Goal: Information Seeking & Learning: Learn about a topic

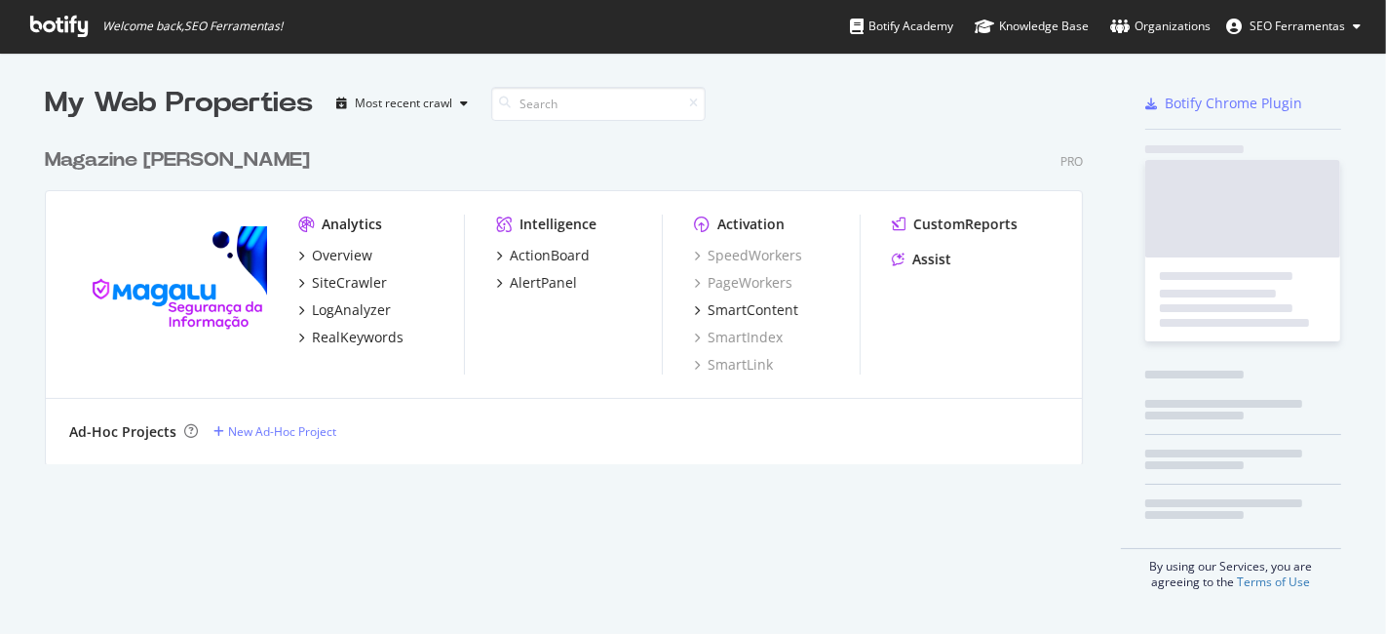
scroll to position [617, 1353]
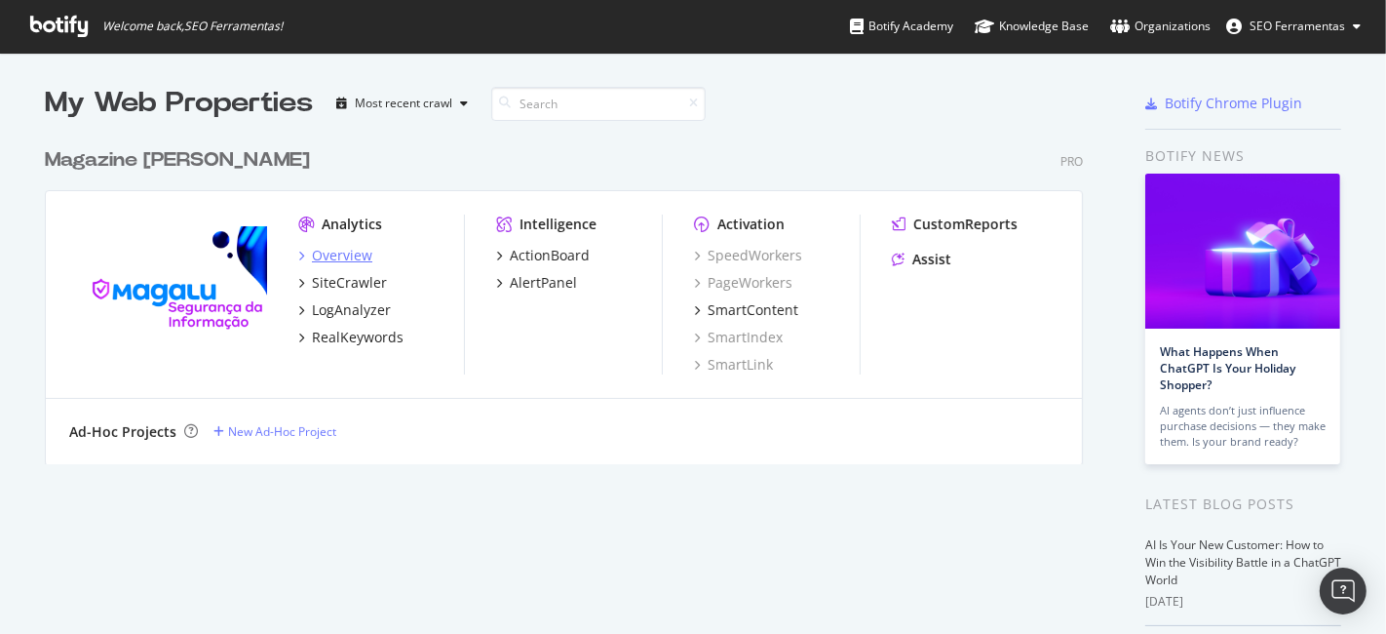
click at [322, 251] on div "Overview" at bounding box center [342, 255] width 60 height 19
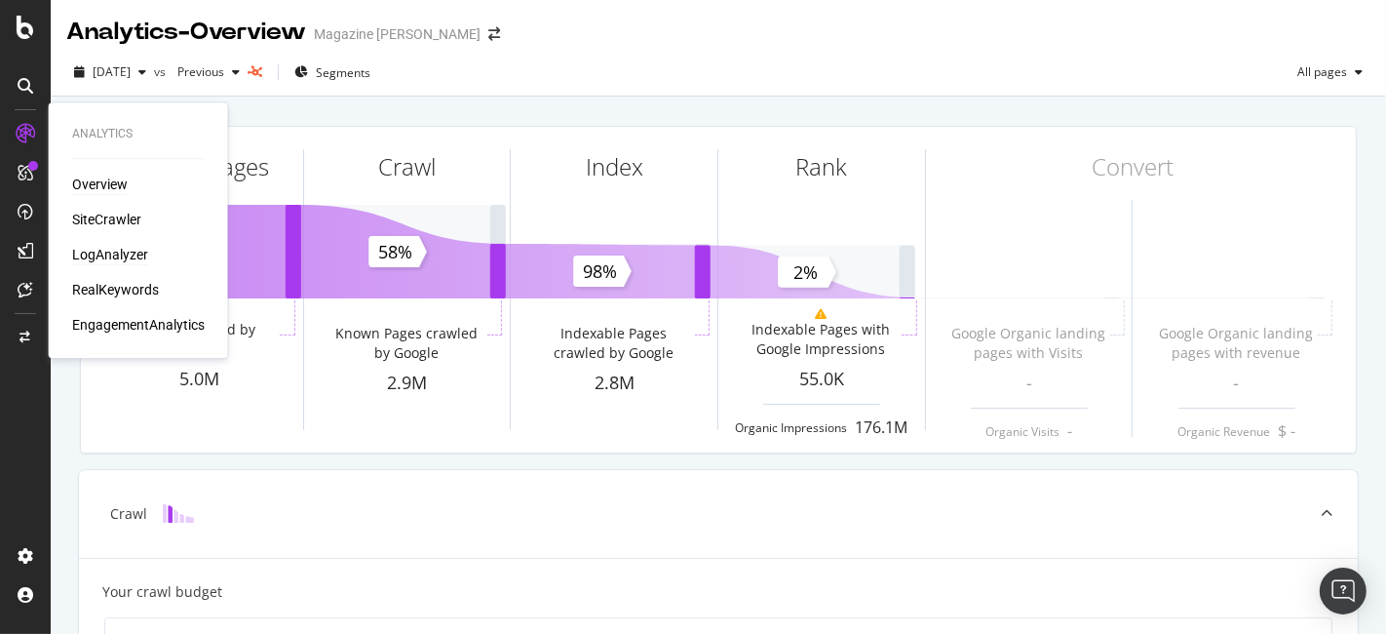
click at [97, 248] on div "LogAnalyzer" at bounding box center [110, 254] width 76 height 19
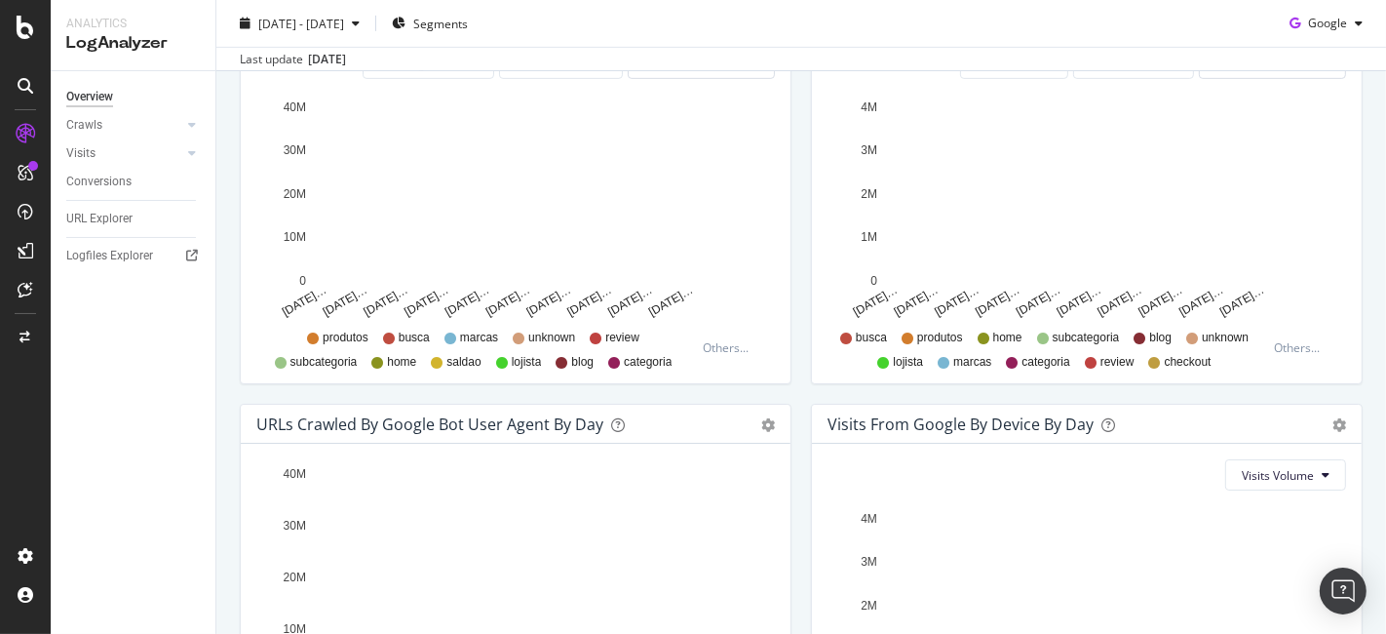
scroll to position [757, 0]
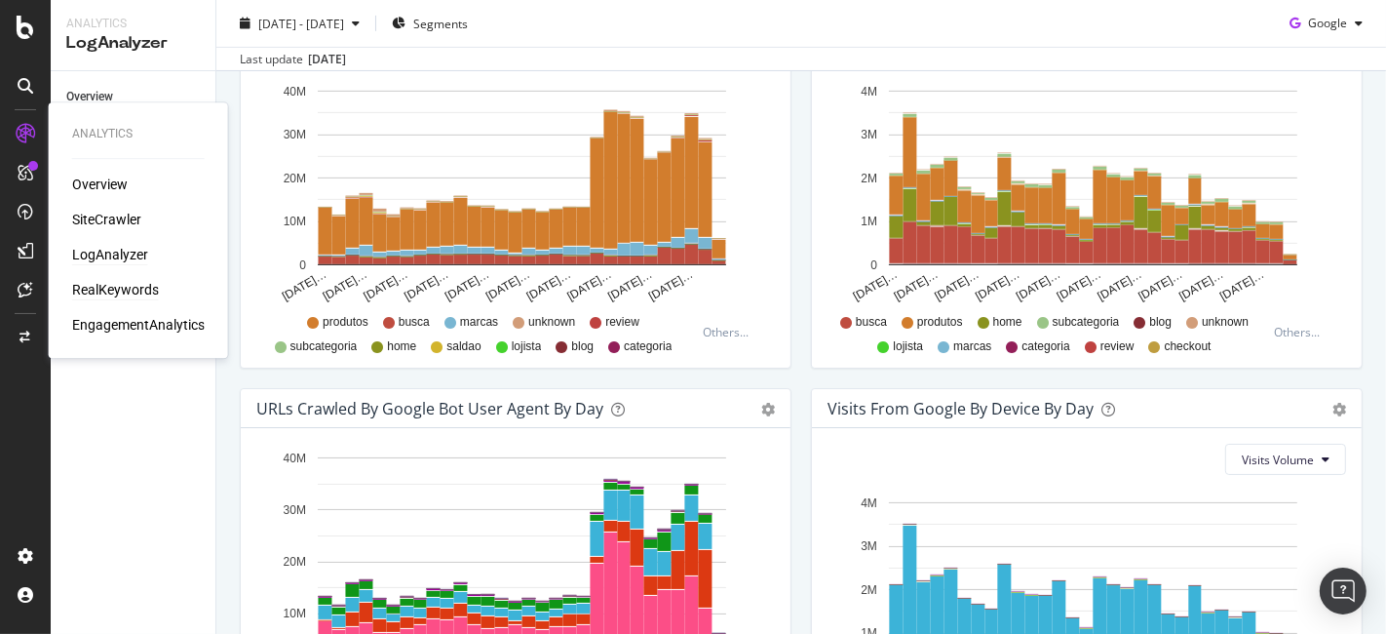
click at [127, 294] on div "RealKeywords" at bounding box center [115, 289] width 87 height 19
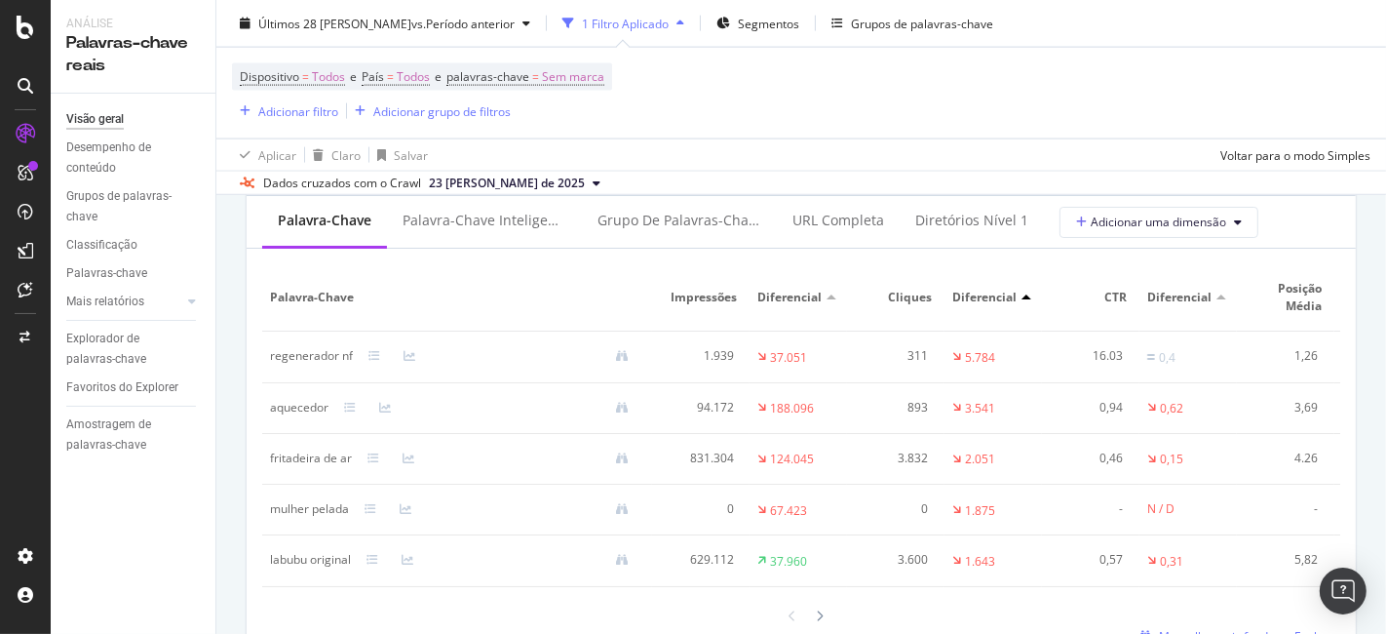
scroll to position [2407, 0]
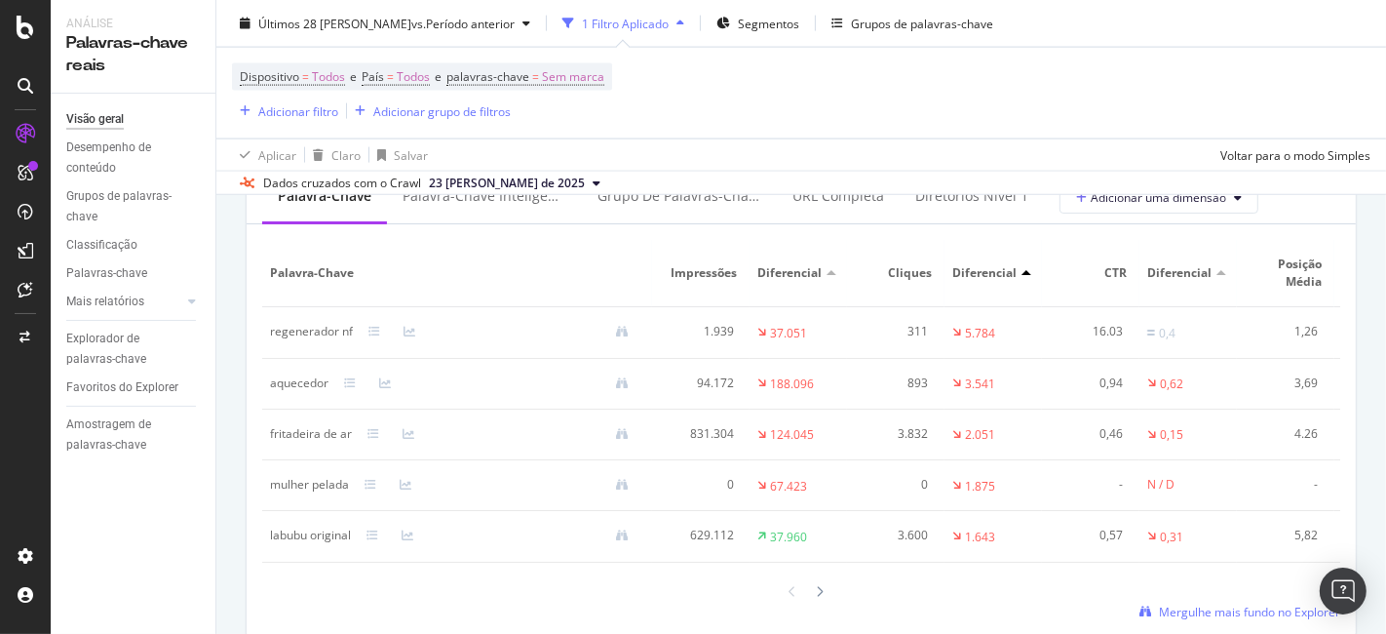
click at [465, 261] on th "Palavra-chave" at bounding box center [457, 273] width 390 height 67
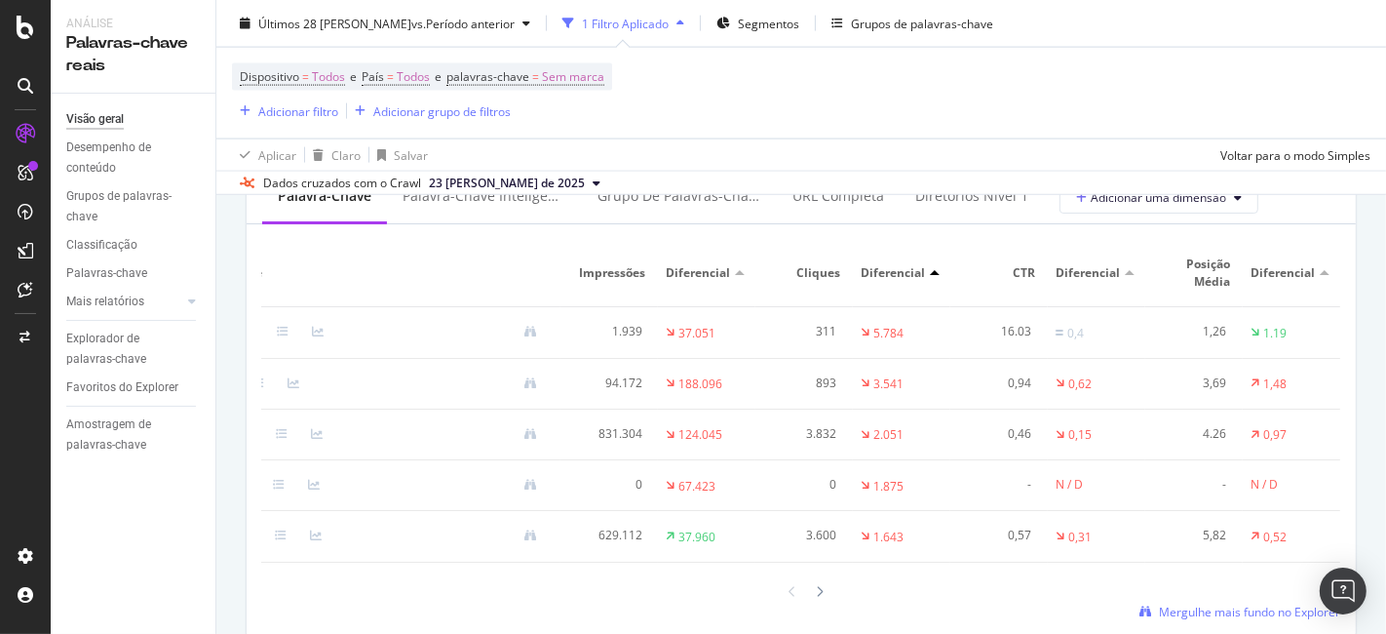
scroll to position [0, 0]
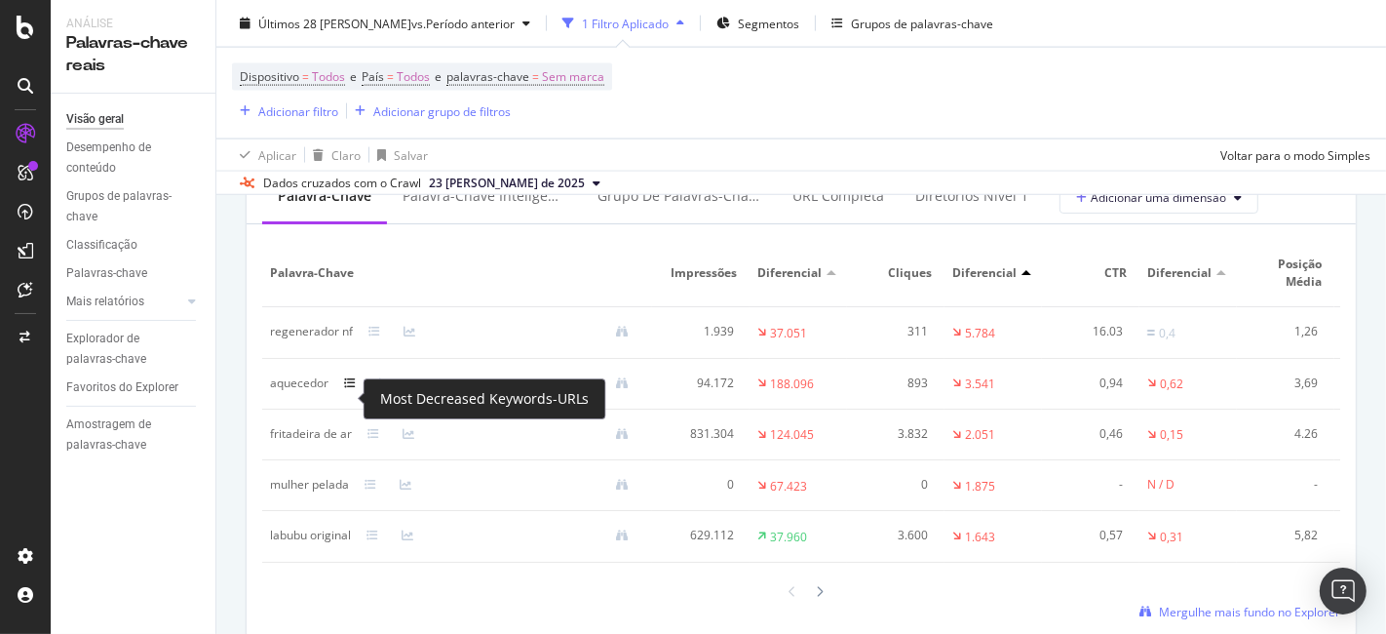
click at [344, 389] on icon at bounding box center [350, 383] width 12 height 12
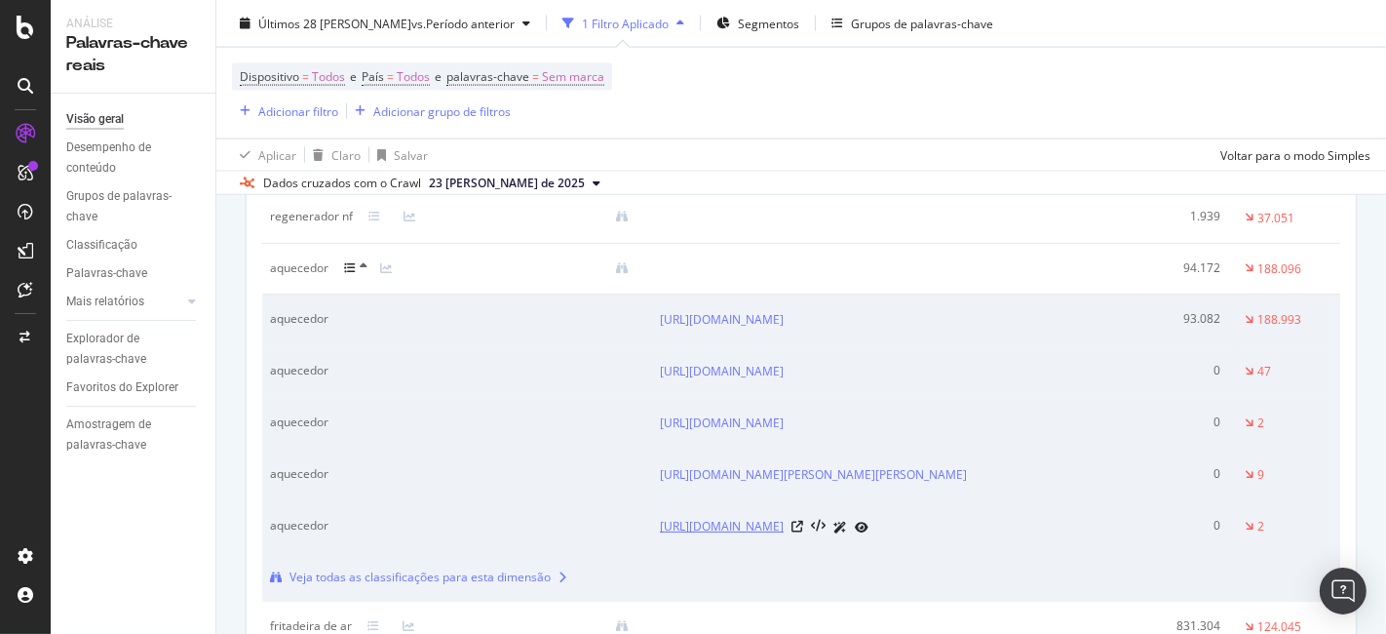
scroll to position [2407, 0]
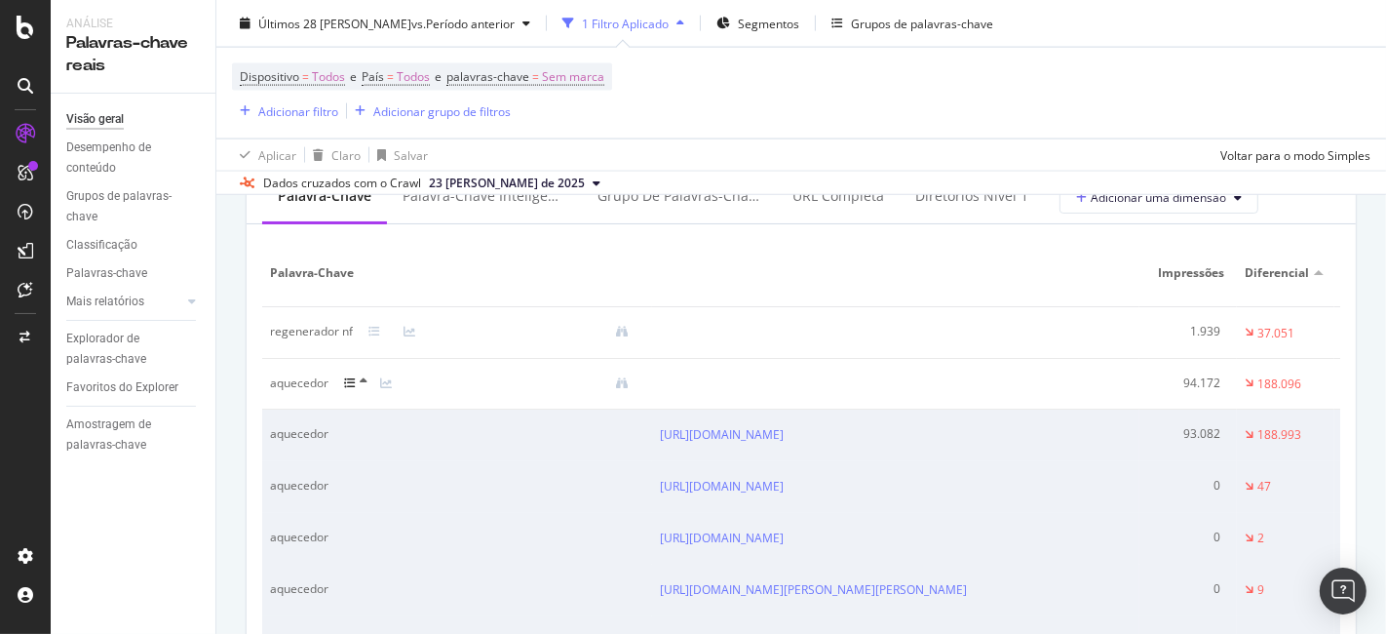
click at [347, 389] on icon at bounding box center [350, 383] width 12 height 12
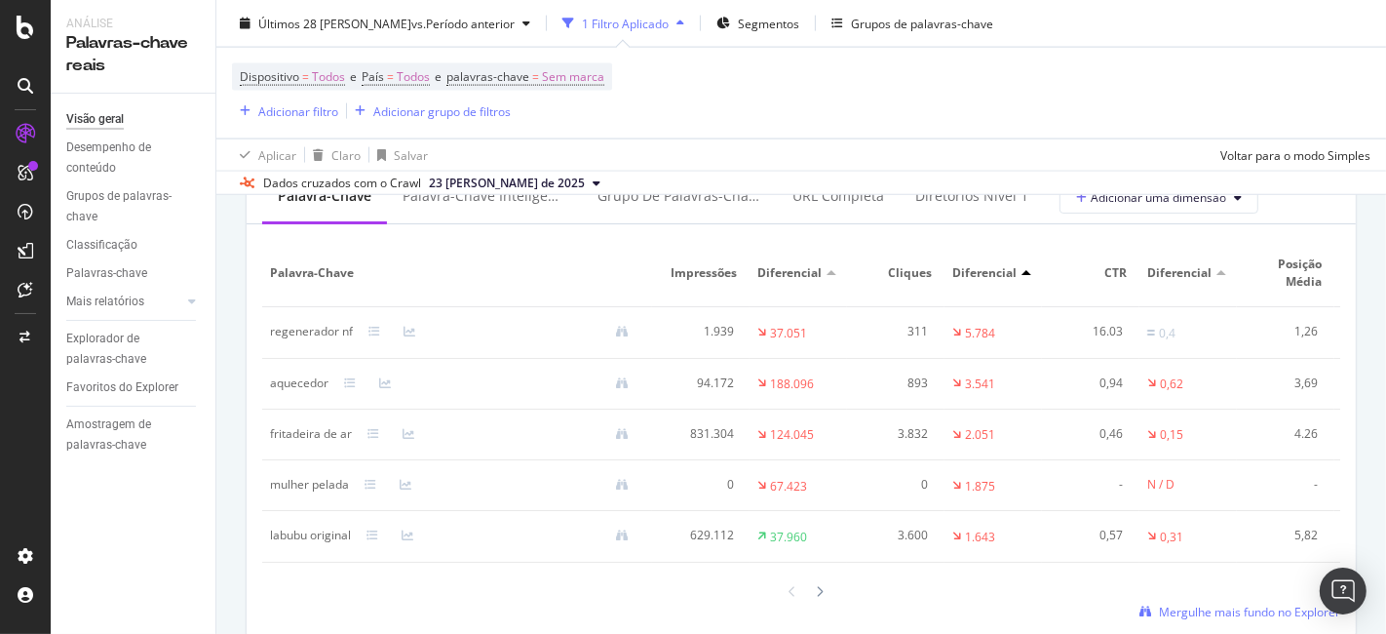
click at [373, 440] on div at bounding box center [498, 433] width 292 height 13
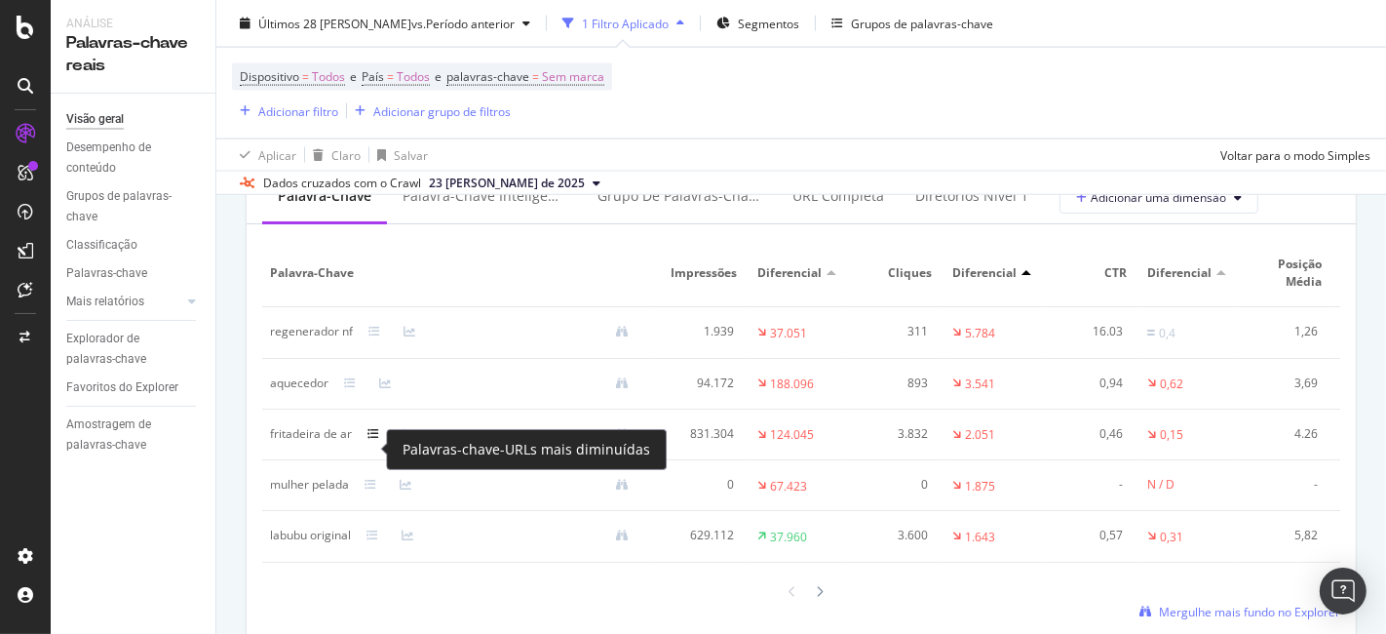
click at [372, 440] on icon at bounding box center [373, 434] width 12 height 12
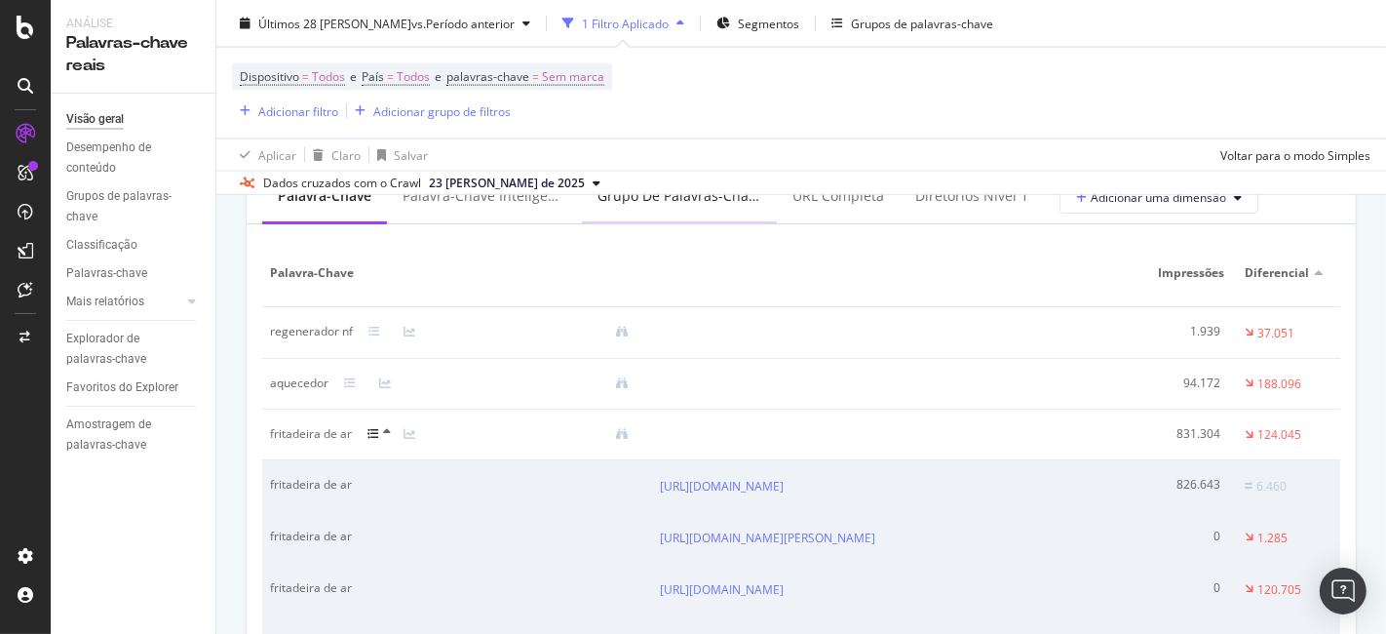
click at [647, 205] on font "Grupo de palavras-chave" at bounding box center [681, 195] width 166 height 19
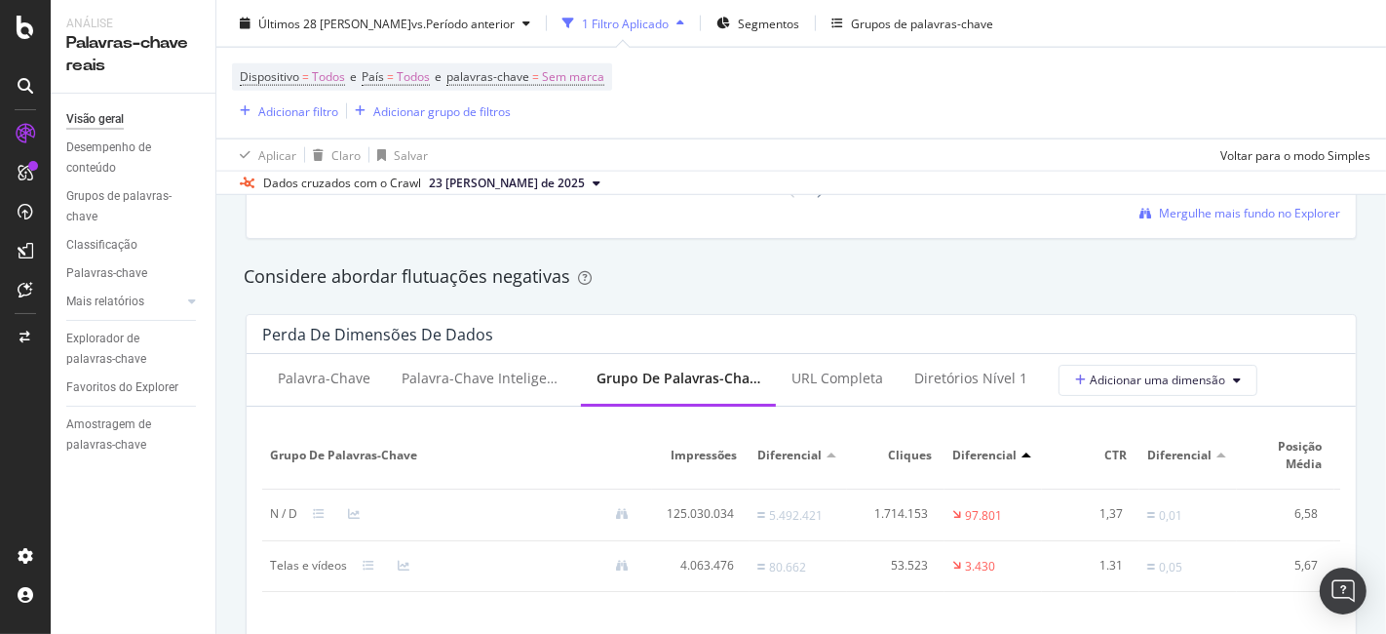
scroll to position [2190, 0]
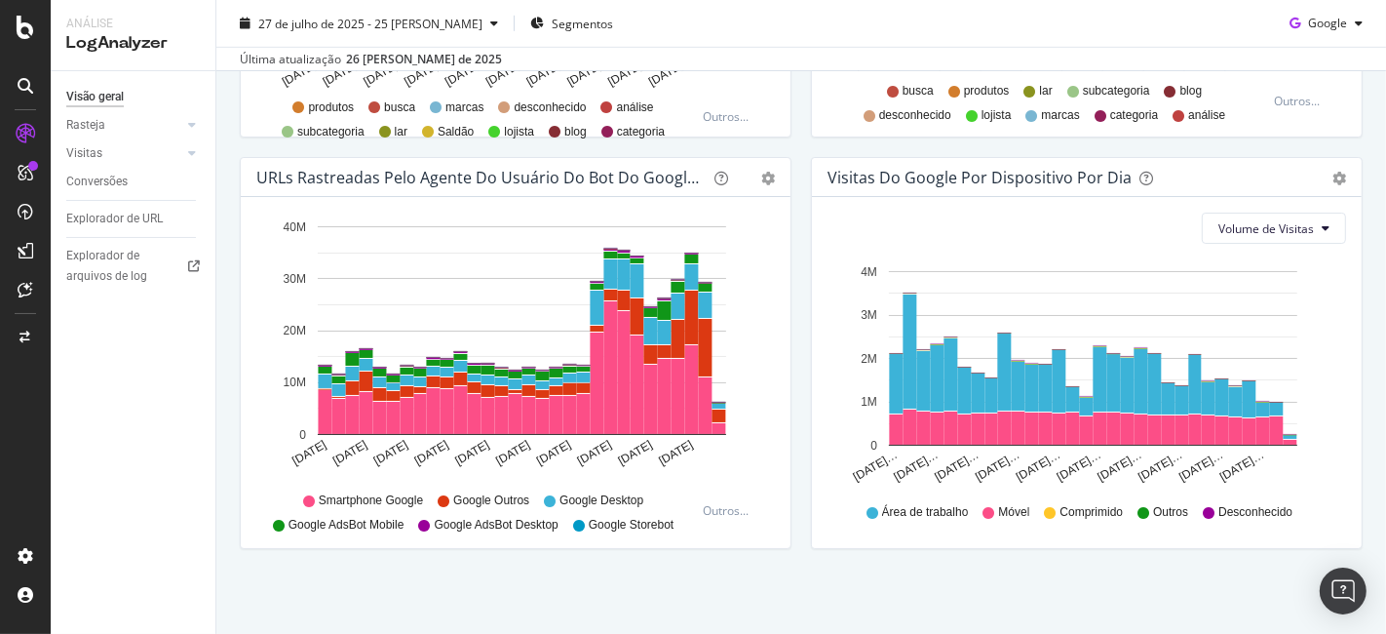
scroll to position [1006, 0]
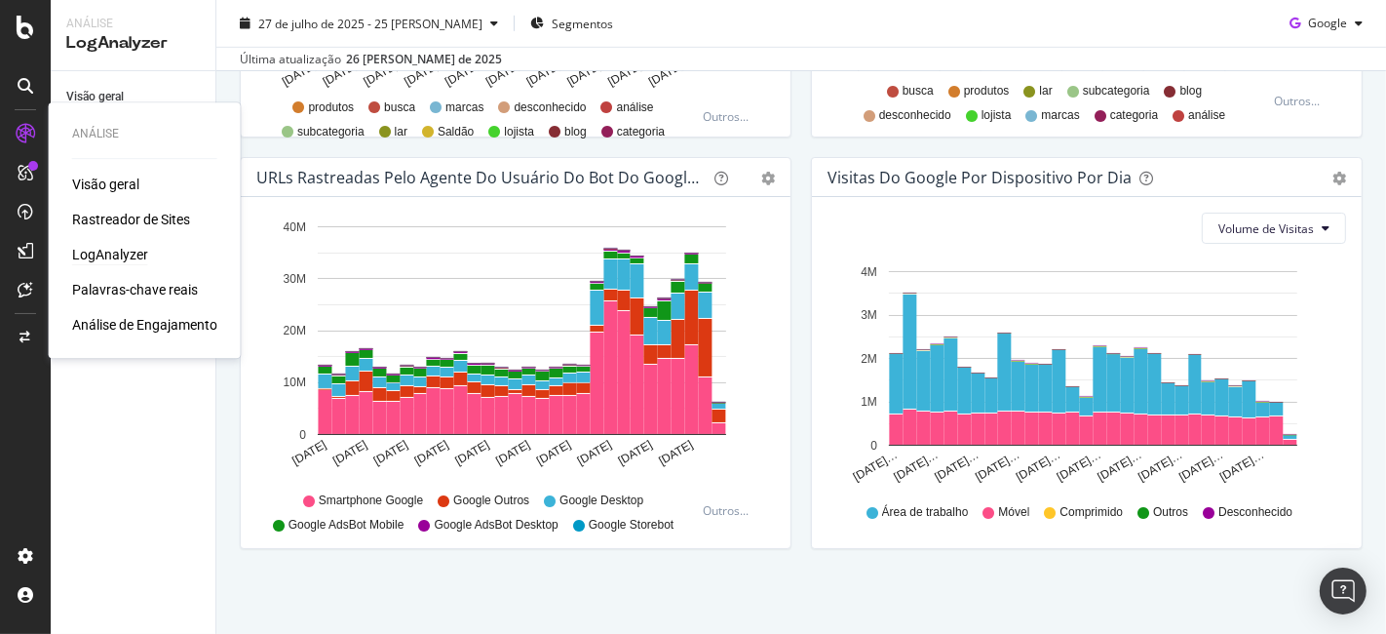
click at [147, 337] on div "Análise Visão geral Rastreador de Sites LogAnalyzer Palavras-chave reais Anális…" at bounding box center [145, 230] width 176 height 248
click at [136, 319] on font "Análise de Engajamento" at bounding box center [144, 325] width 145 height 16
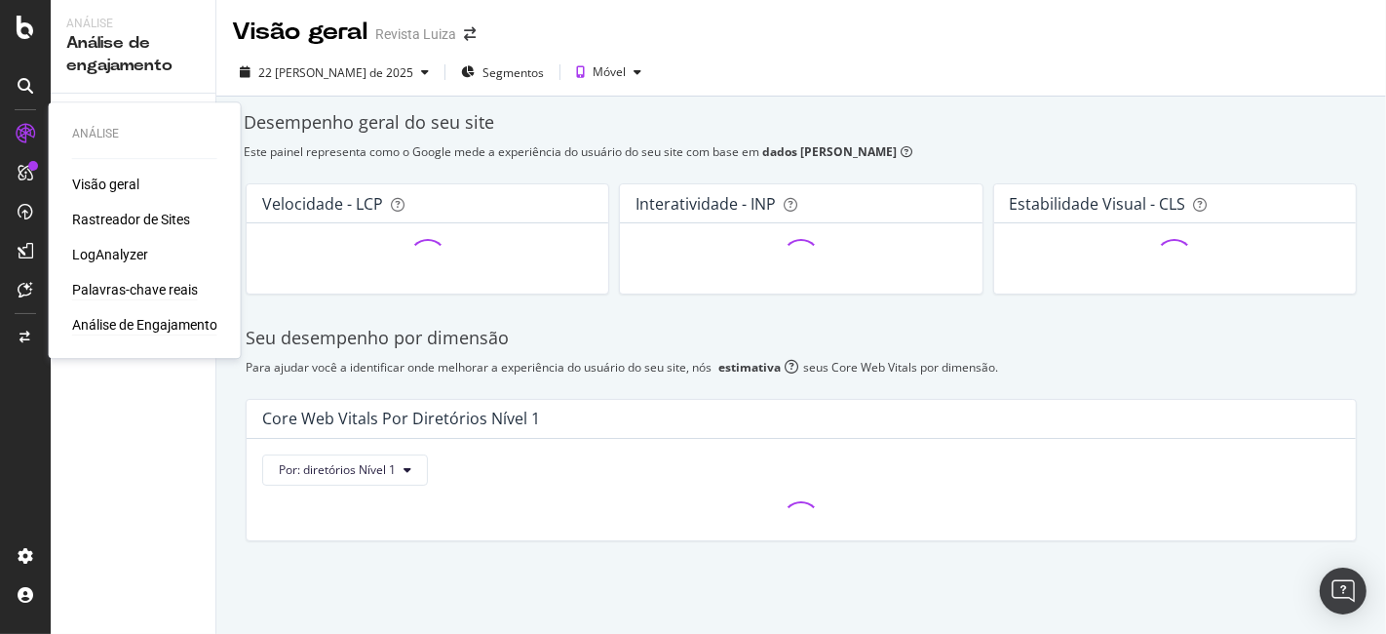
click at [116, 296] on font "Palavras-chave reais" at bounding box center [135, 290] width 126 height 16
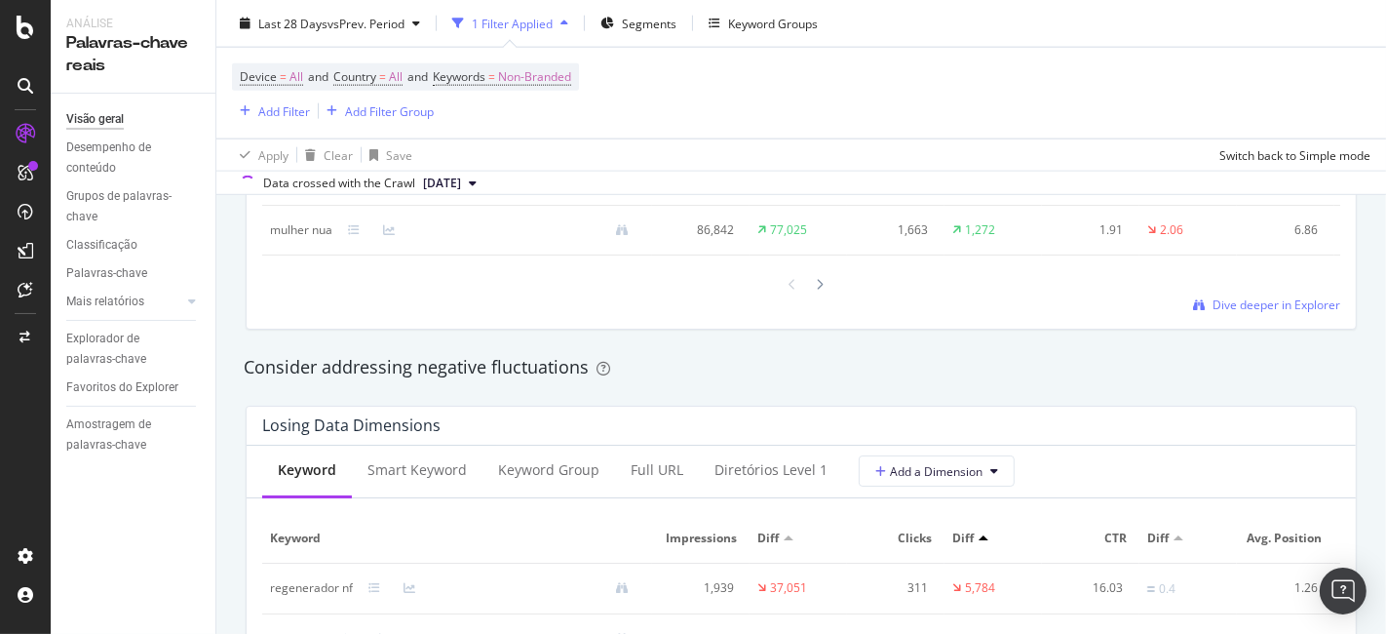
scroll to position [2382, 0]
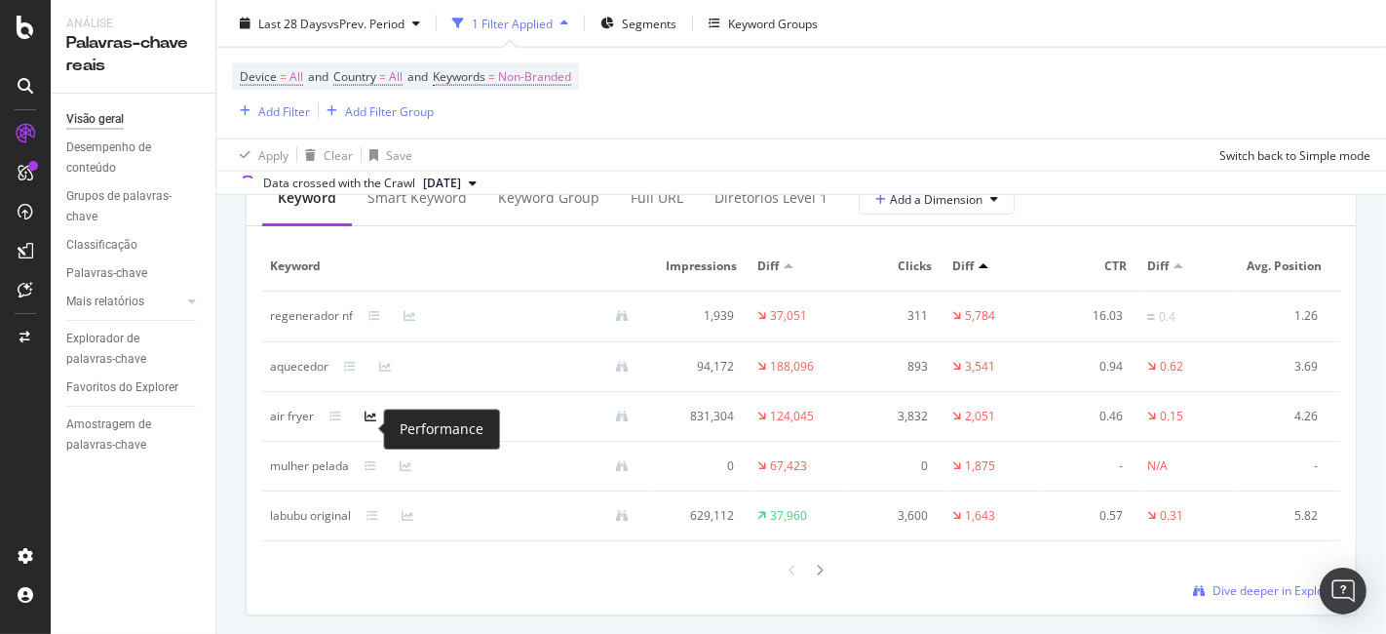
click at [371, 422] on icon at bounding box center [371, 416] width 12 height 12
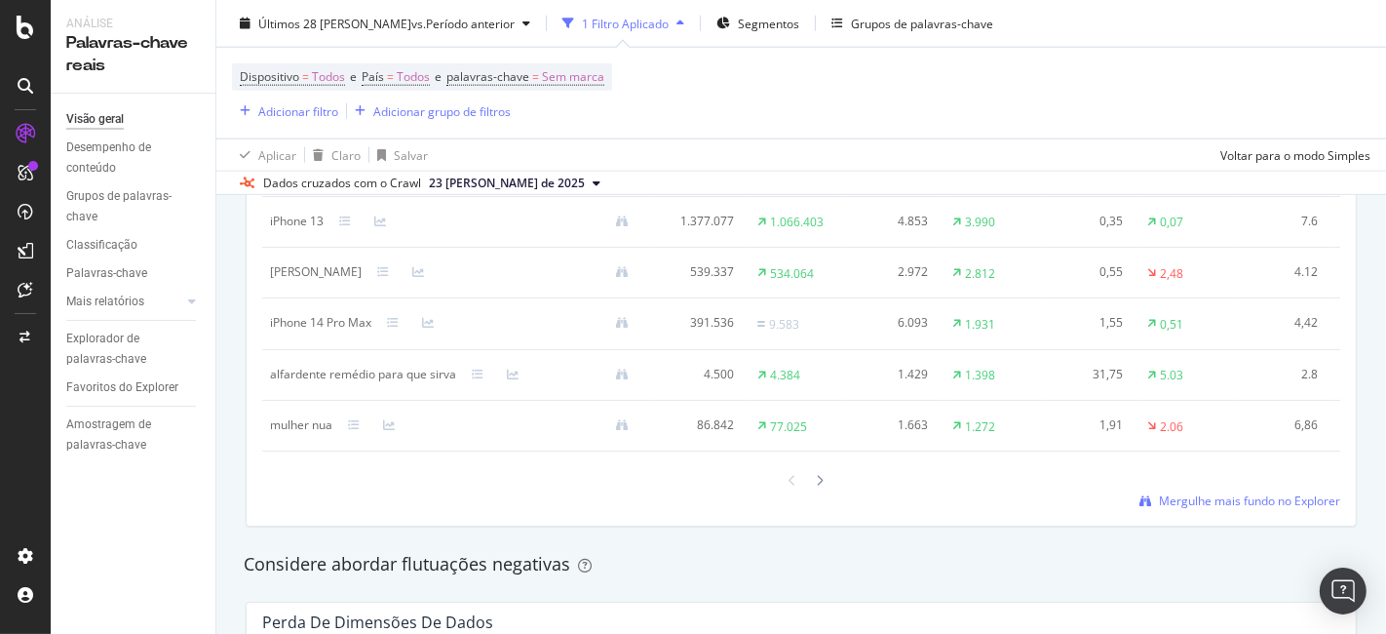
scroll to position [1757, 0]
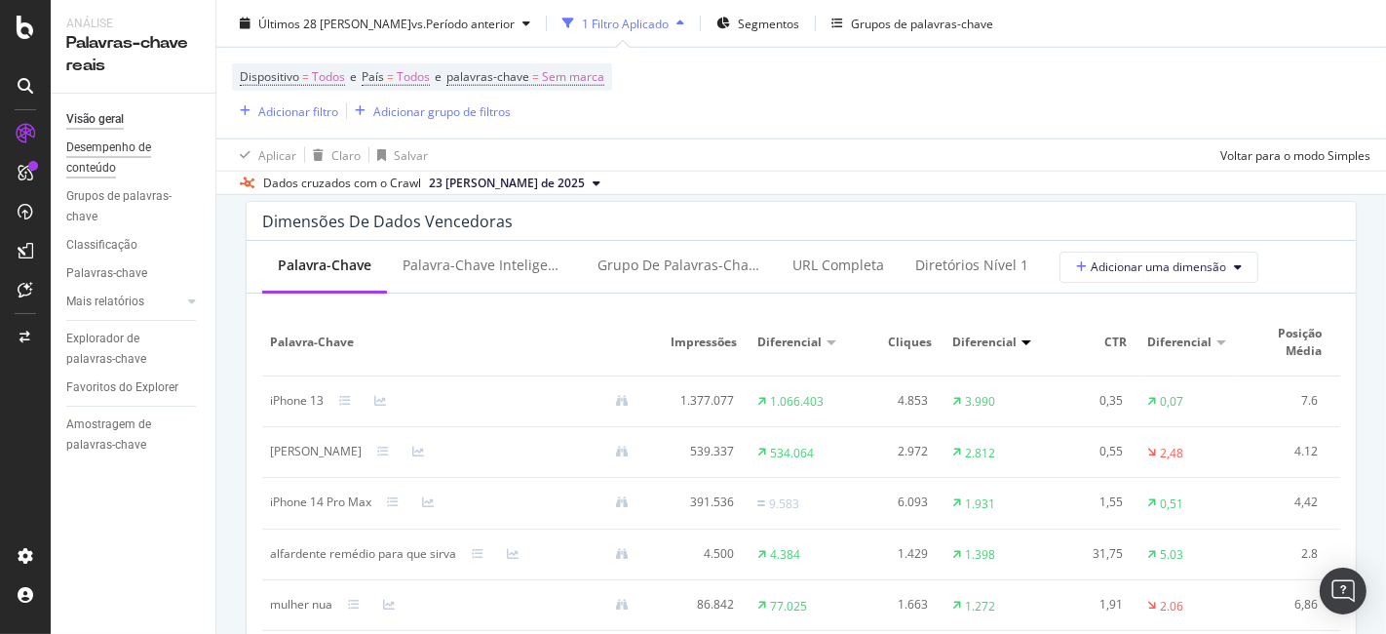
click at [92, 149] on font "Desempenho de conteúdo" at bounding box center [108, 157] width 85 height 34
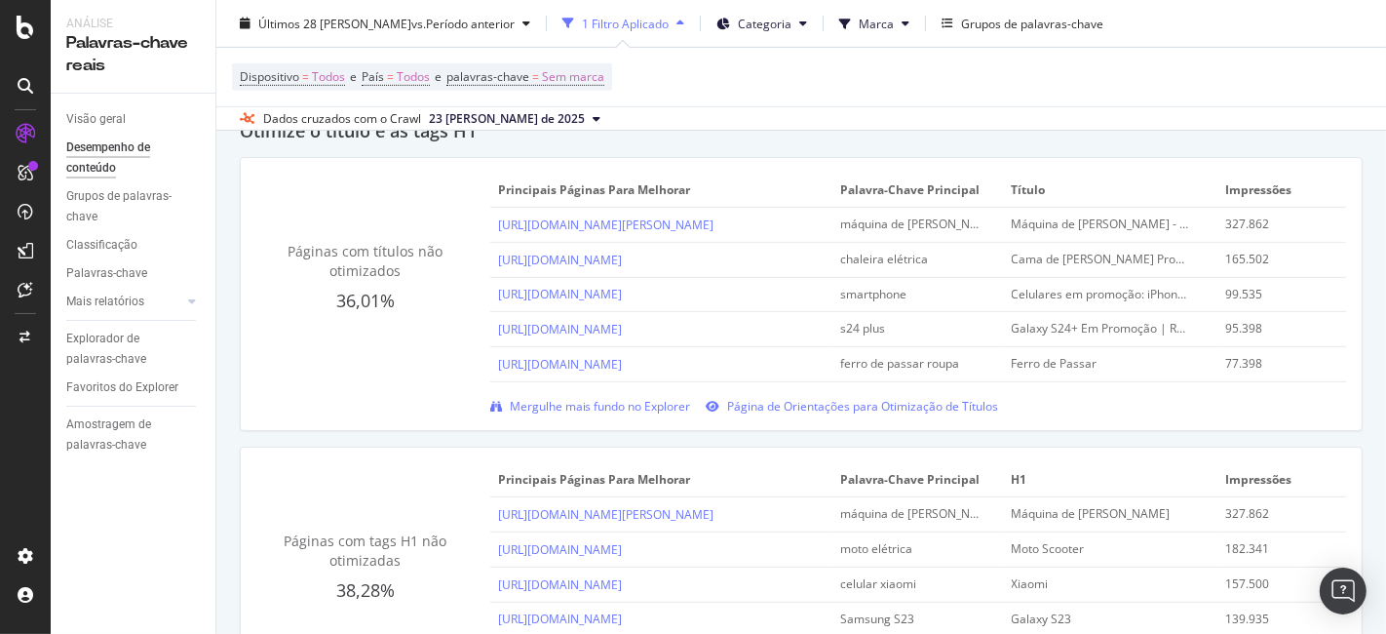
scroll to position [757, 0]
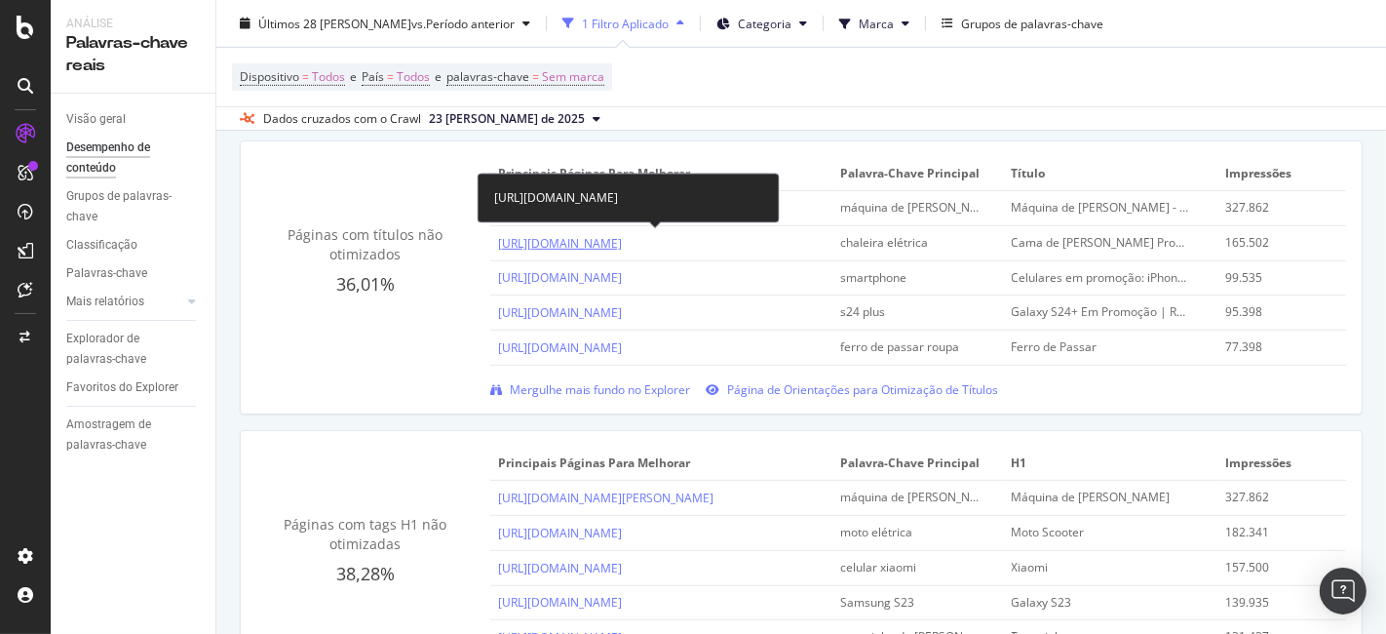
drag, startPoint x: 774, startPoint y: 241, endPoint x: 764, endPoint y: 231, distance: 13.8
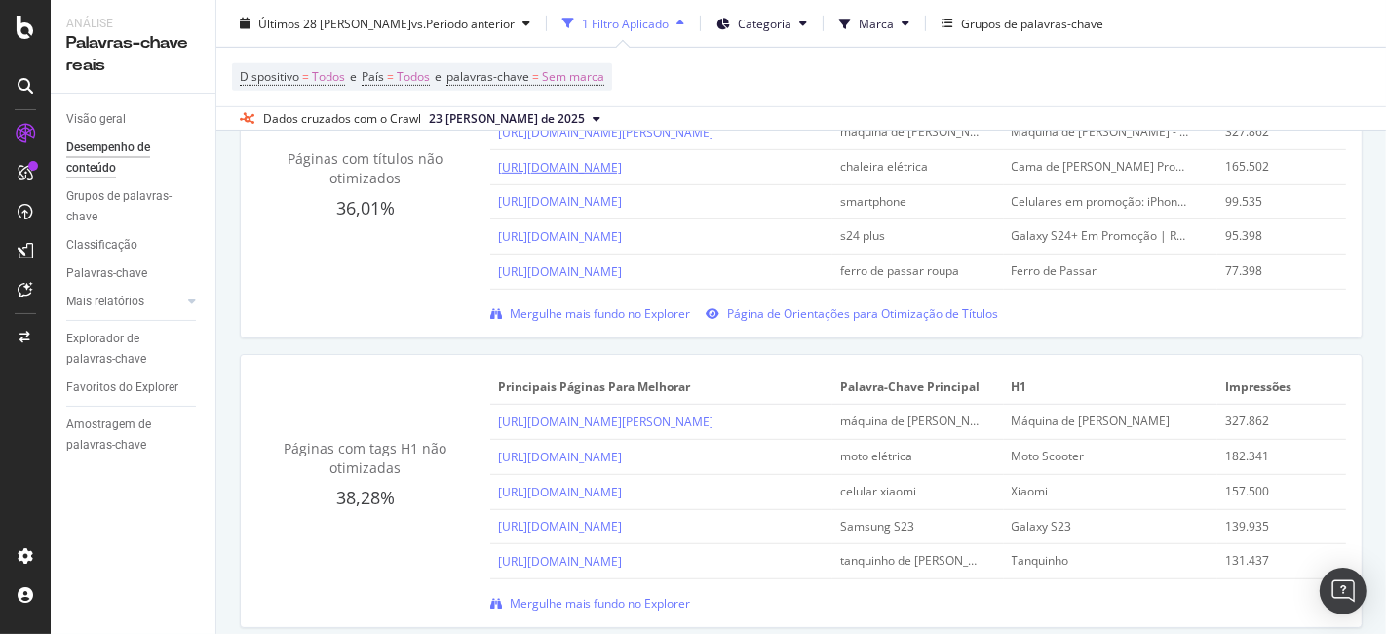
scroll to position [649, 0]
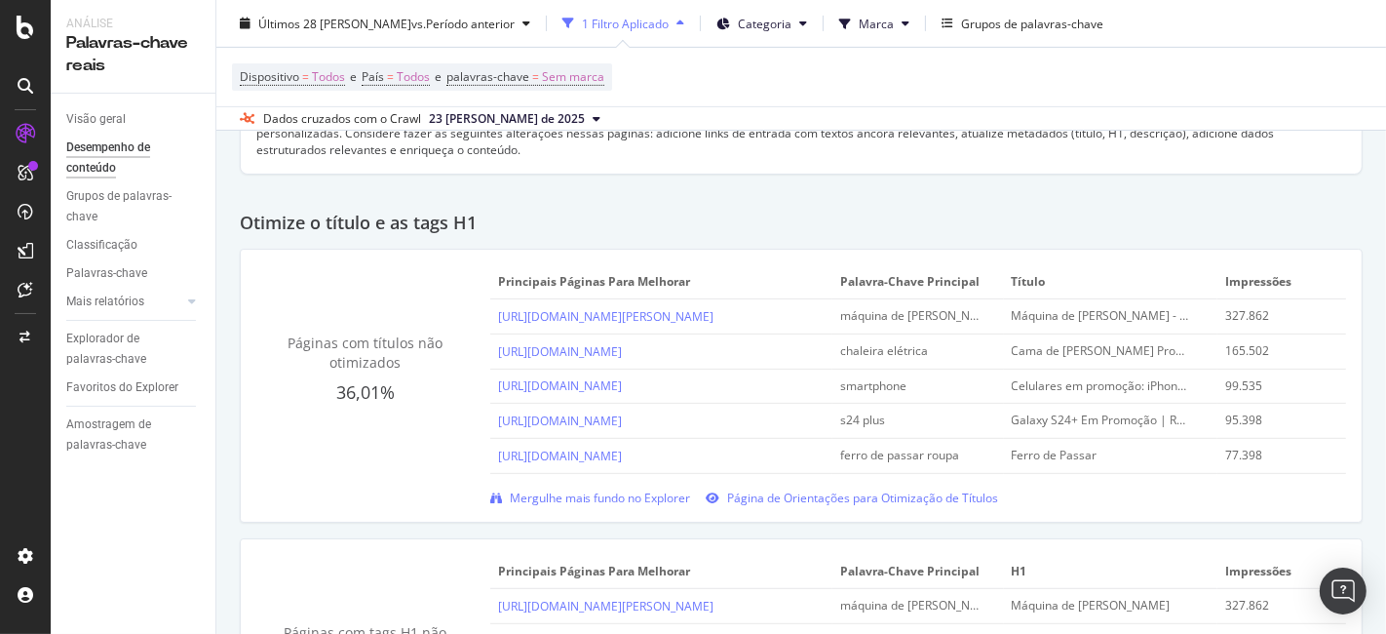
click at [370, 356] on font "Páginas com títulos não otimizados" at bounding box center [365, 352] width 155 height 38
click at [662, 495] on font "Mergulhe mais fundo no Explorer" at bounding box center [600, 497] width 181 height 17
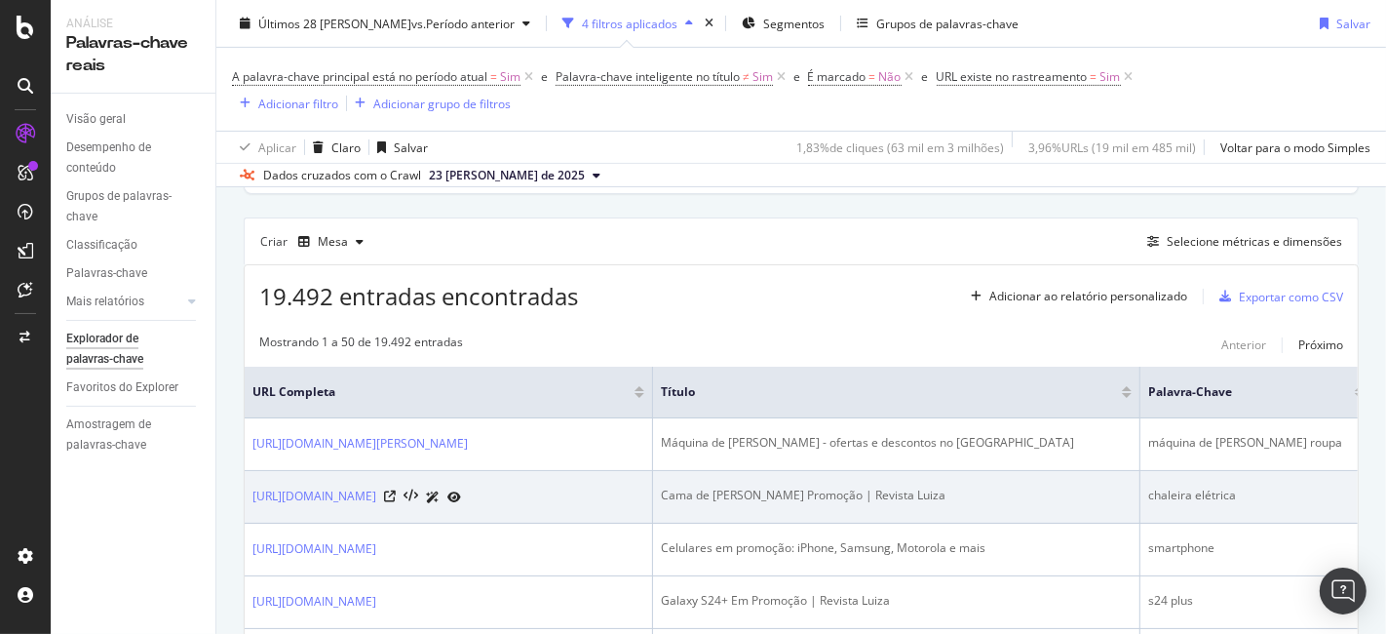
scroll to position [649, 0]
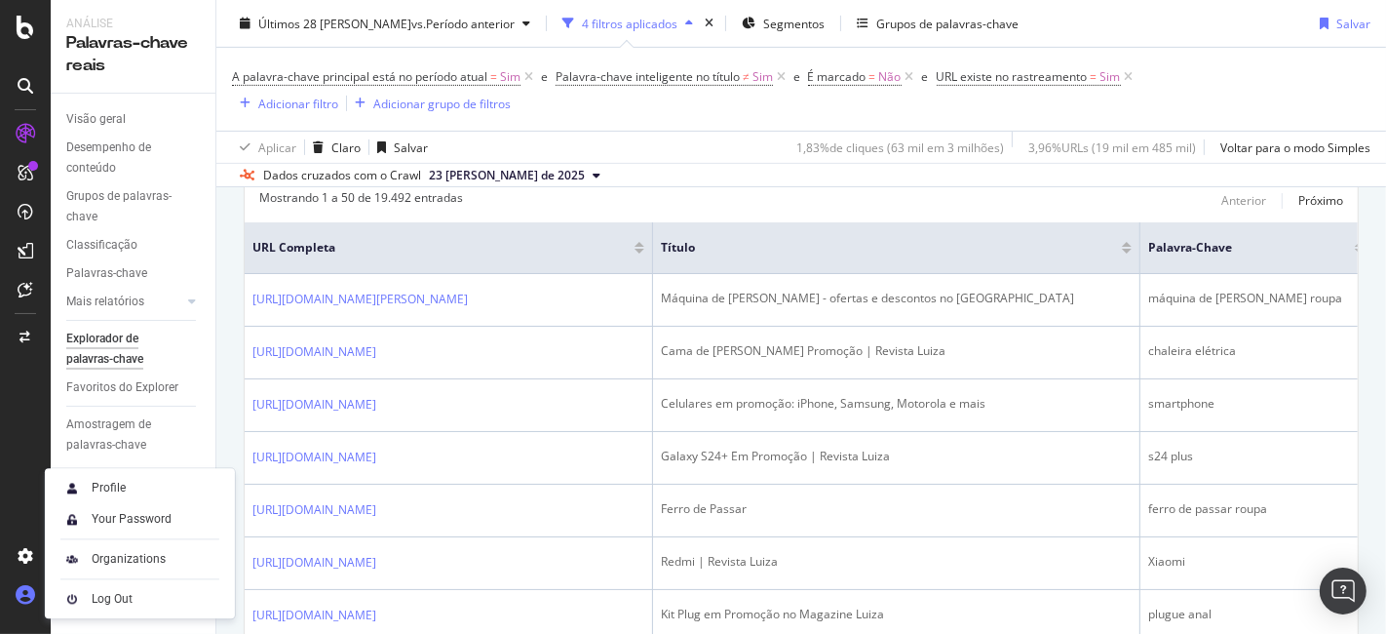
drag, startPoint x: 156, startPoint y: 544, endPoint x: 16, endPoint y: 610, distance: 155.2
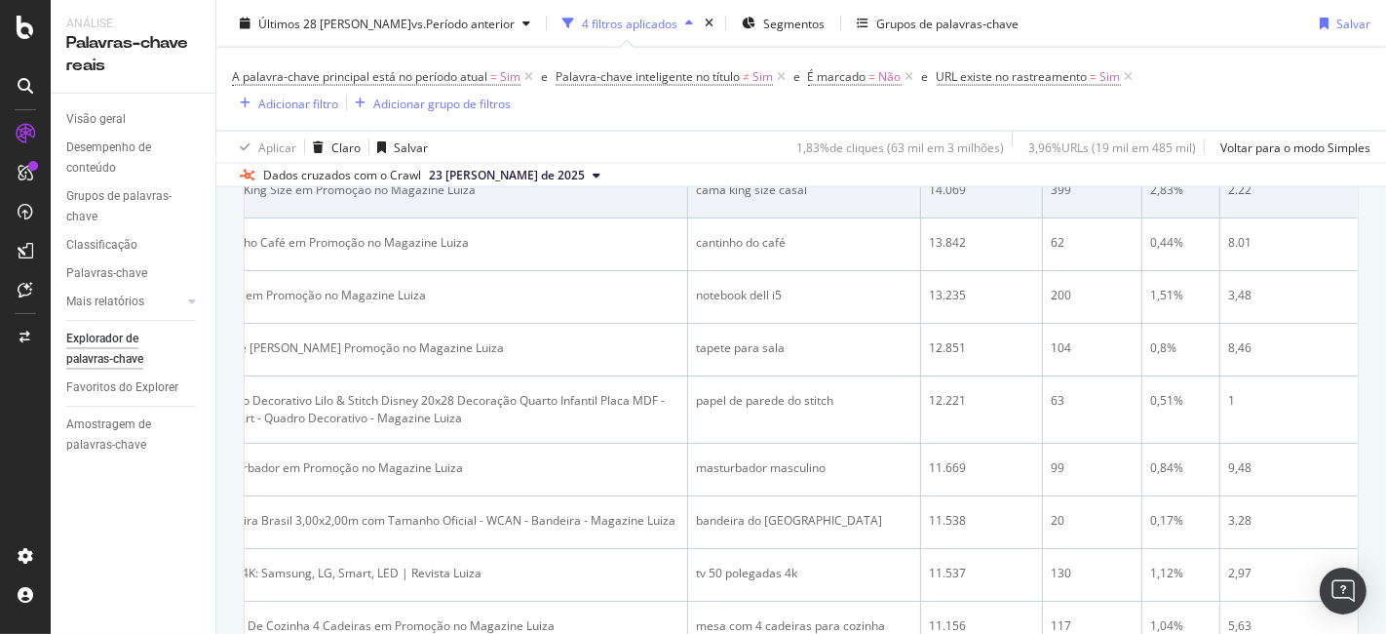
scroll to position [0, 481]
drag, startPoint x: 902, startPoint y: 519, endPoint x: 881, endPoint y: 346, distance: 173.7
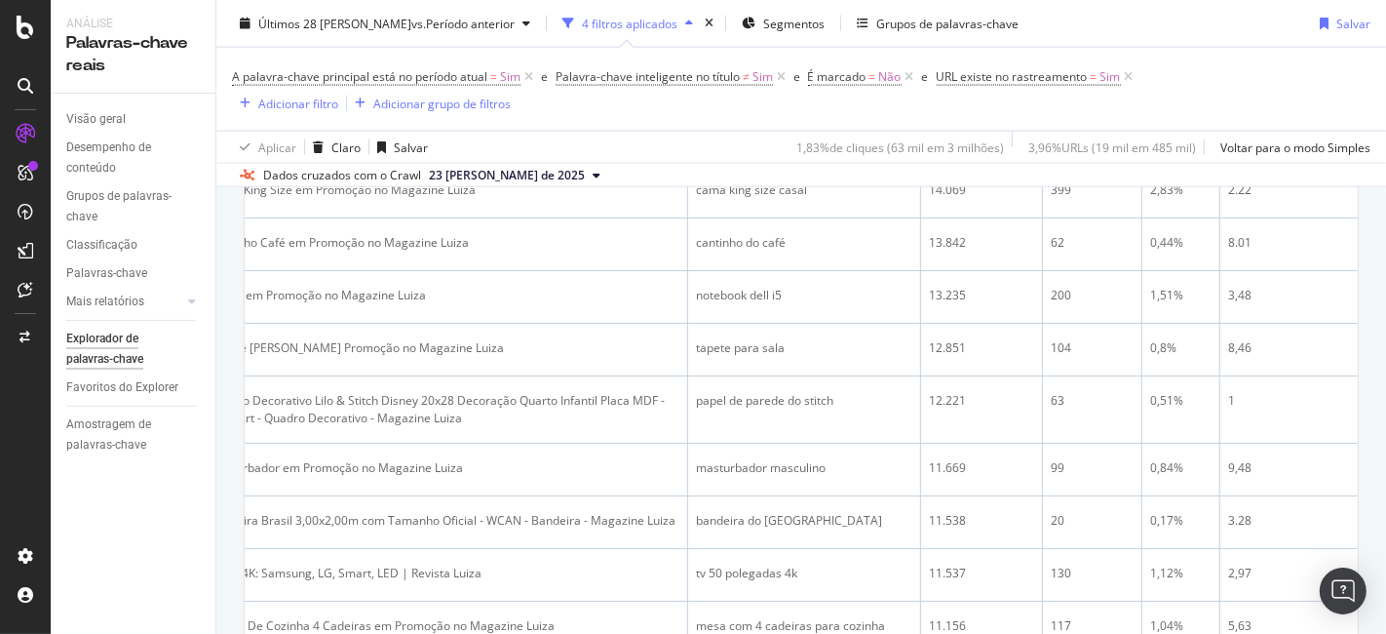
drag, startPoint x: 236, startPoint y: 567, endPoint x: 238, endPoint y: 580, distance: 12.8
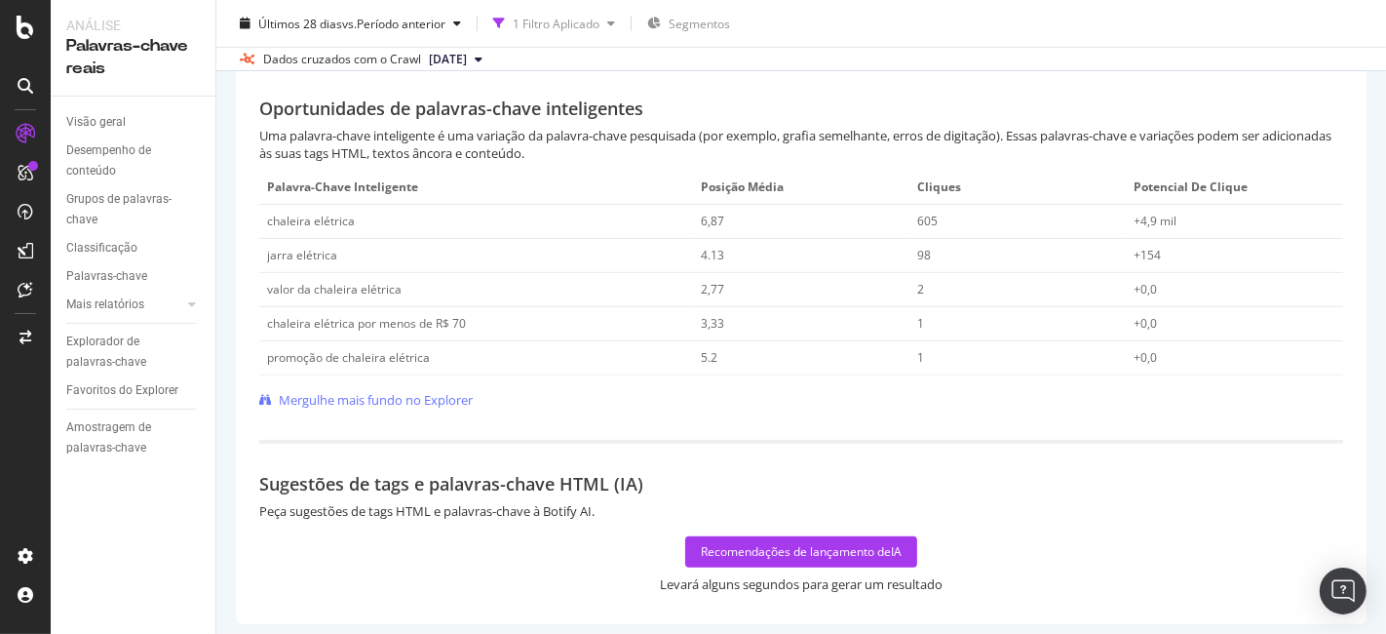
scroll to position [675, 0]
